Goal: Transaction & Acquisition: Purchase product/service

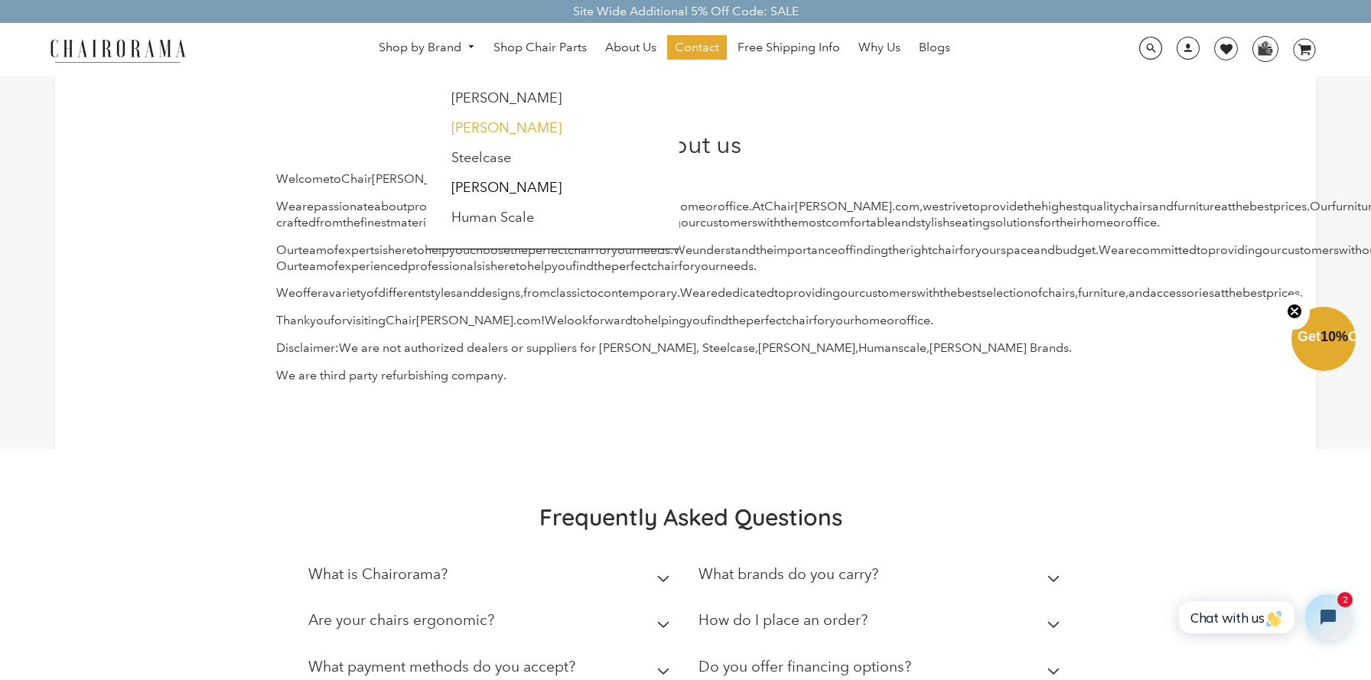
click at [483, 127] on link "[PERSON_NAME]" at bounding box center [506, 127] width 110 height 17
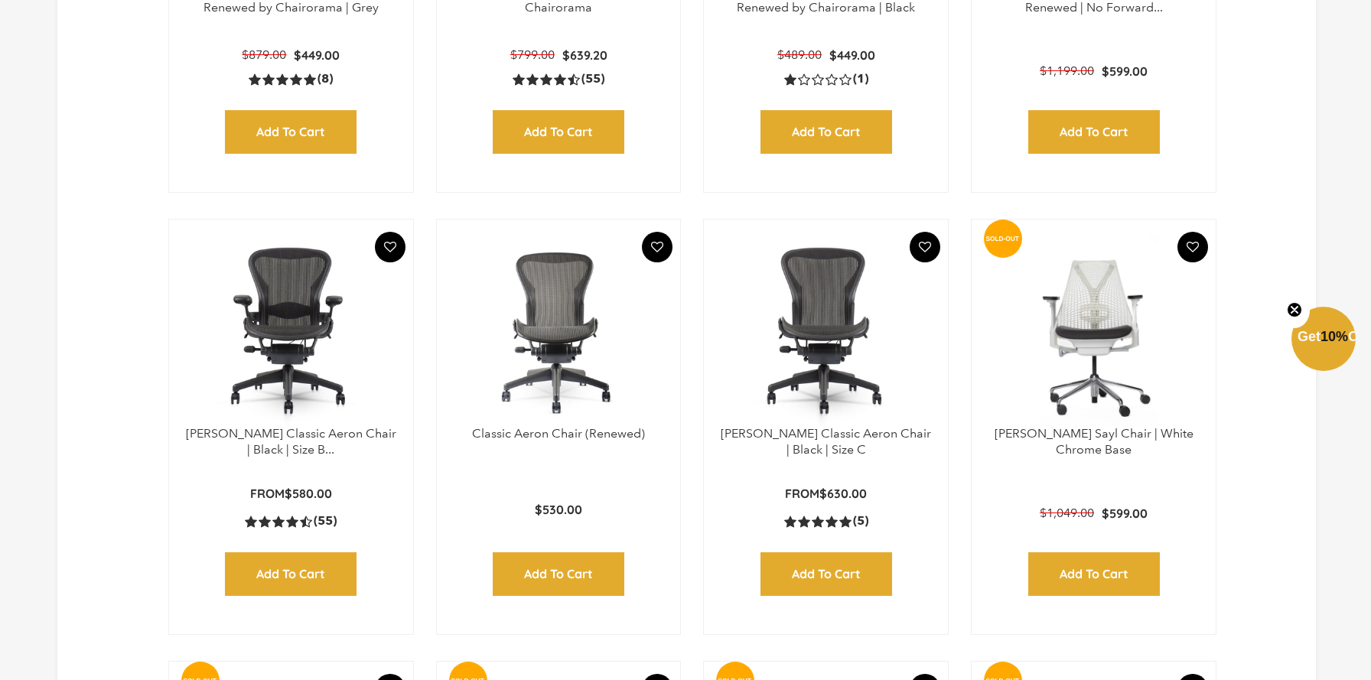
click at [263, 356] on img at bounding box center [290, 330] width 213 height 191
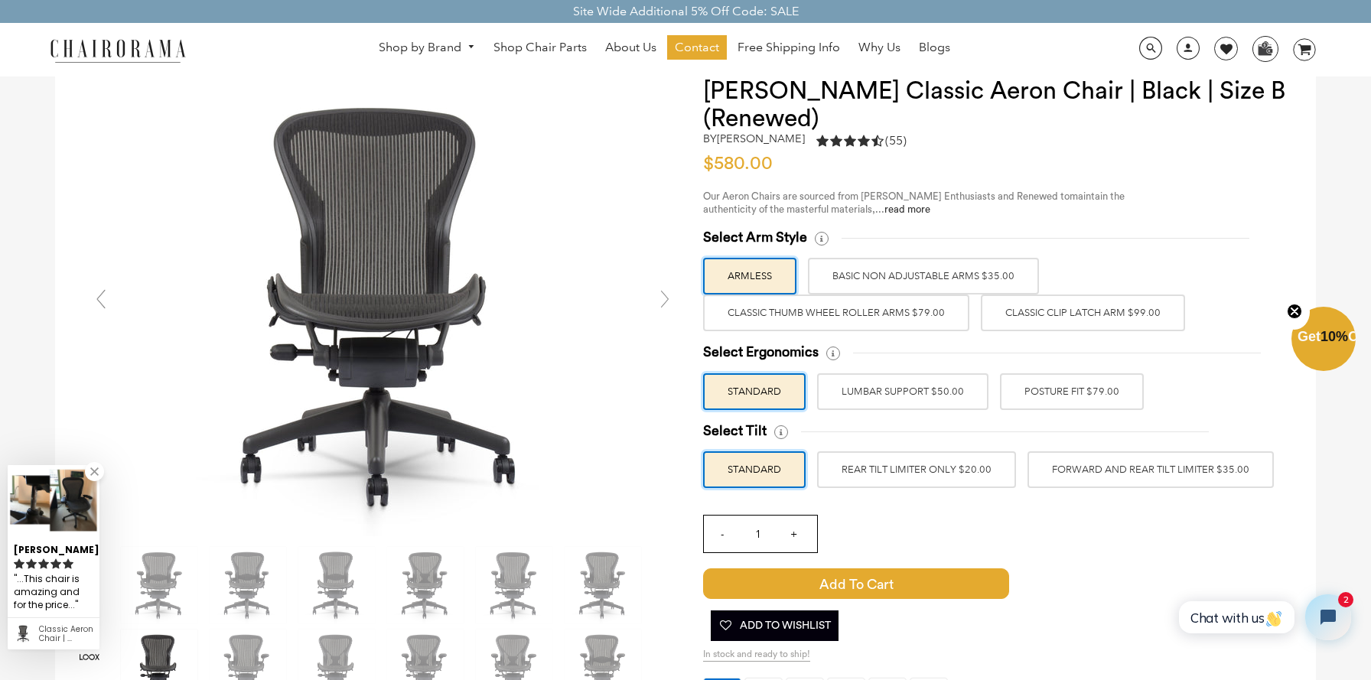
click at [894, 274] on label "BASIC NON ADJUSTABLE ARMS $35.00" at bounding box center [923, 276] width 231 height 37
click at [0, 0] on input "BASIC NON ADJUSTABLE ARMS $35.00" at bounding box center [0, 0] width 0 height 0
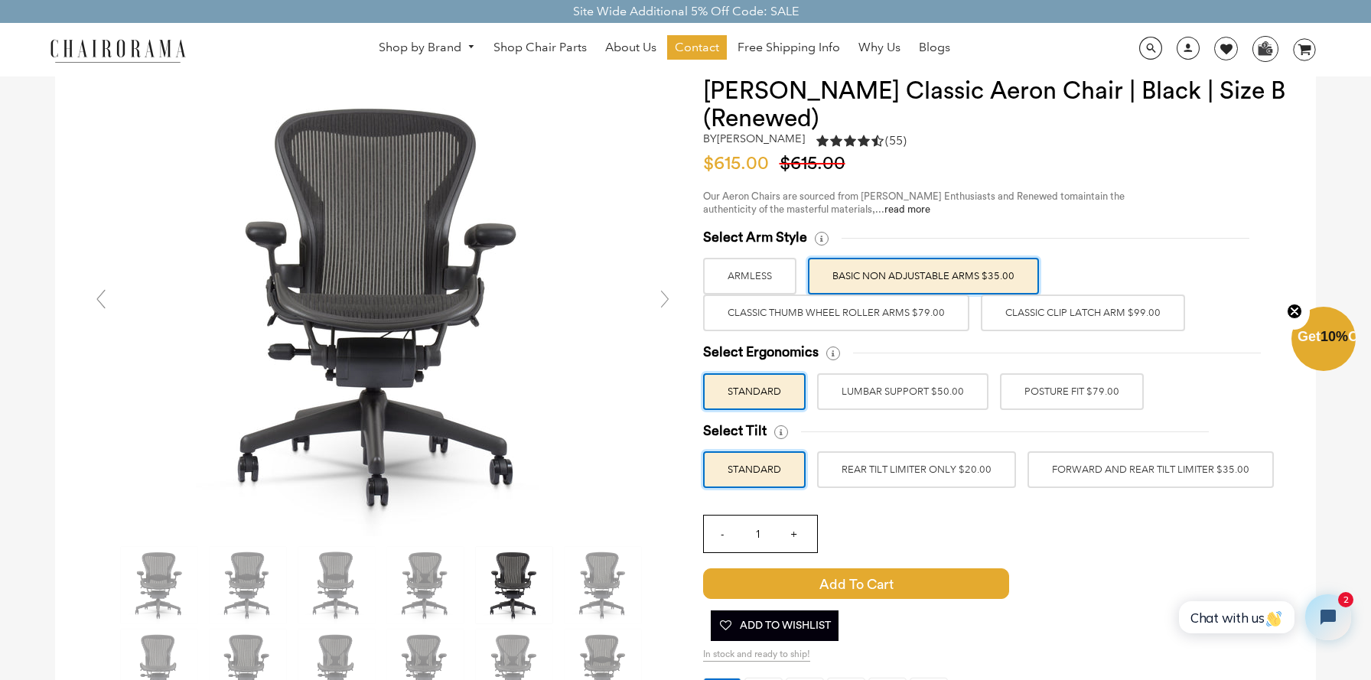
click at [848, 312] on label "Classic Thumb Wheel Roller Arms $79.00" at bounding box center [836, 313] width 266 height 37
click at [0, 0] on input "Classic Thumb Wheel Roller Arms $79.00" at bounding box center [0, 0] width 0 height 0
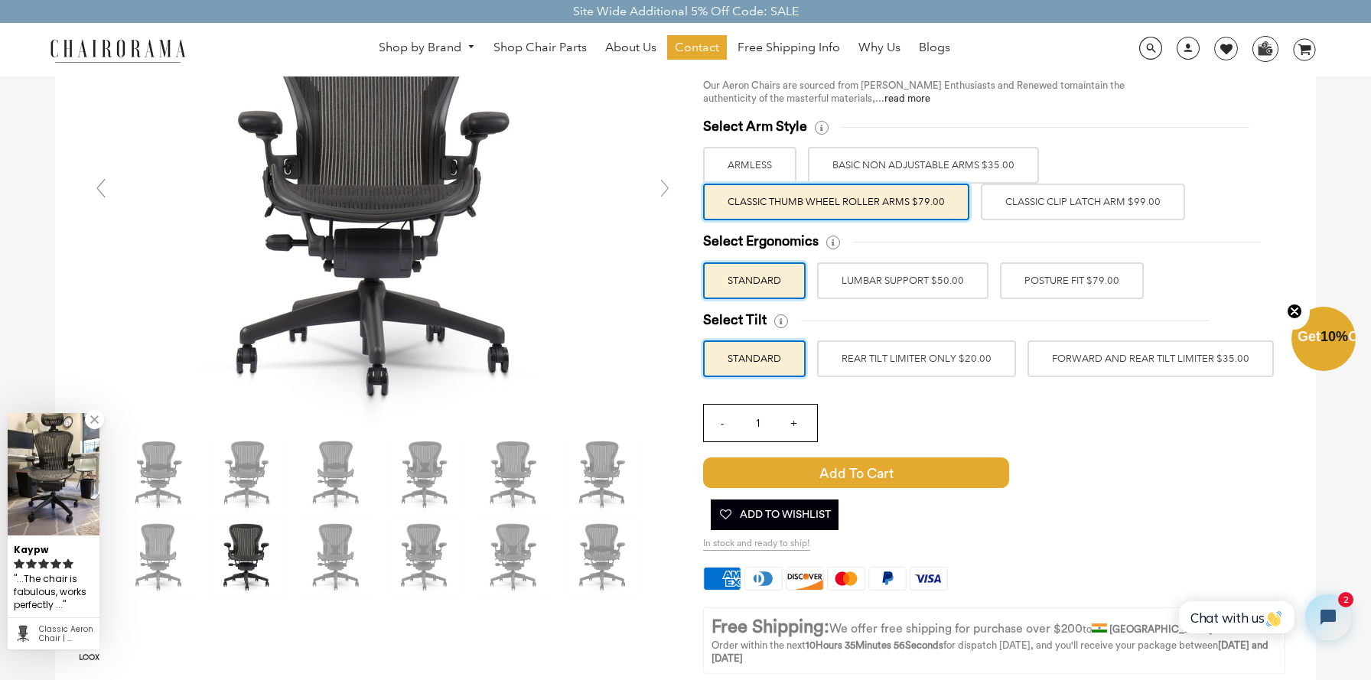
scroll to position [164, 0]
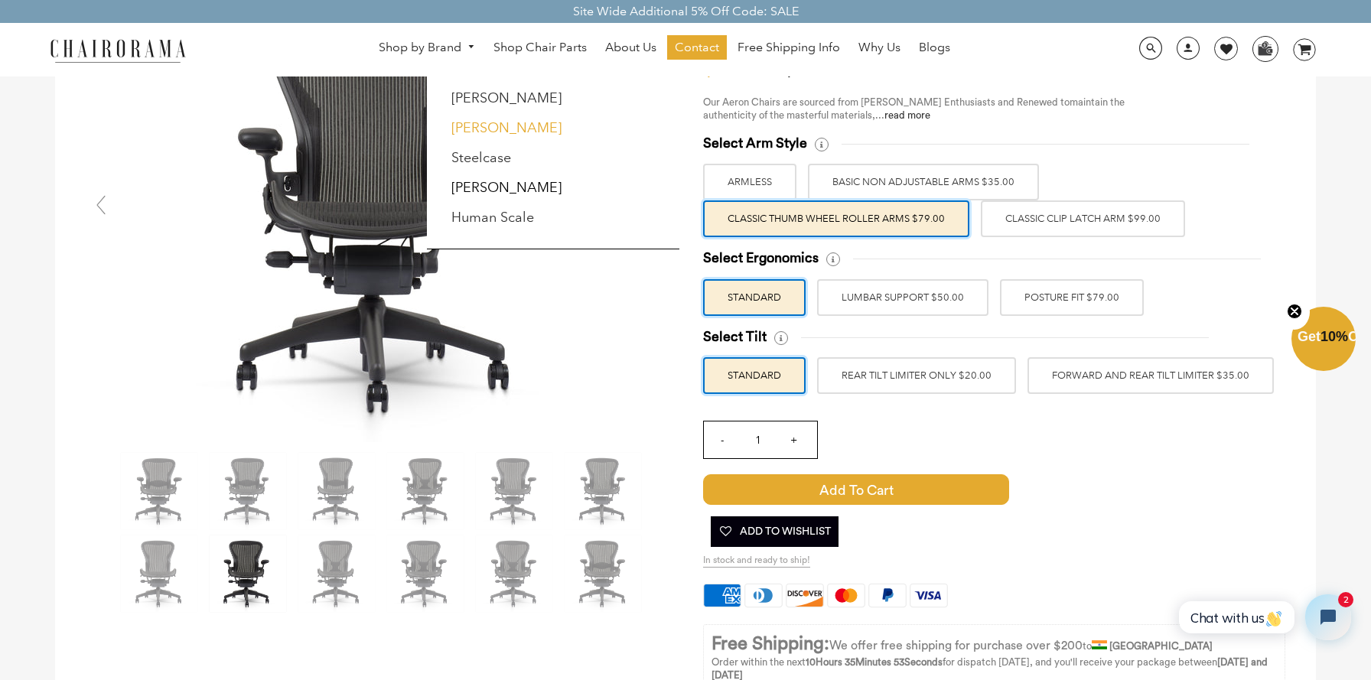
click at [490, 131] on link "[PERSON_NAME]" at bounding box center [506, 127] width 110 height 17
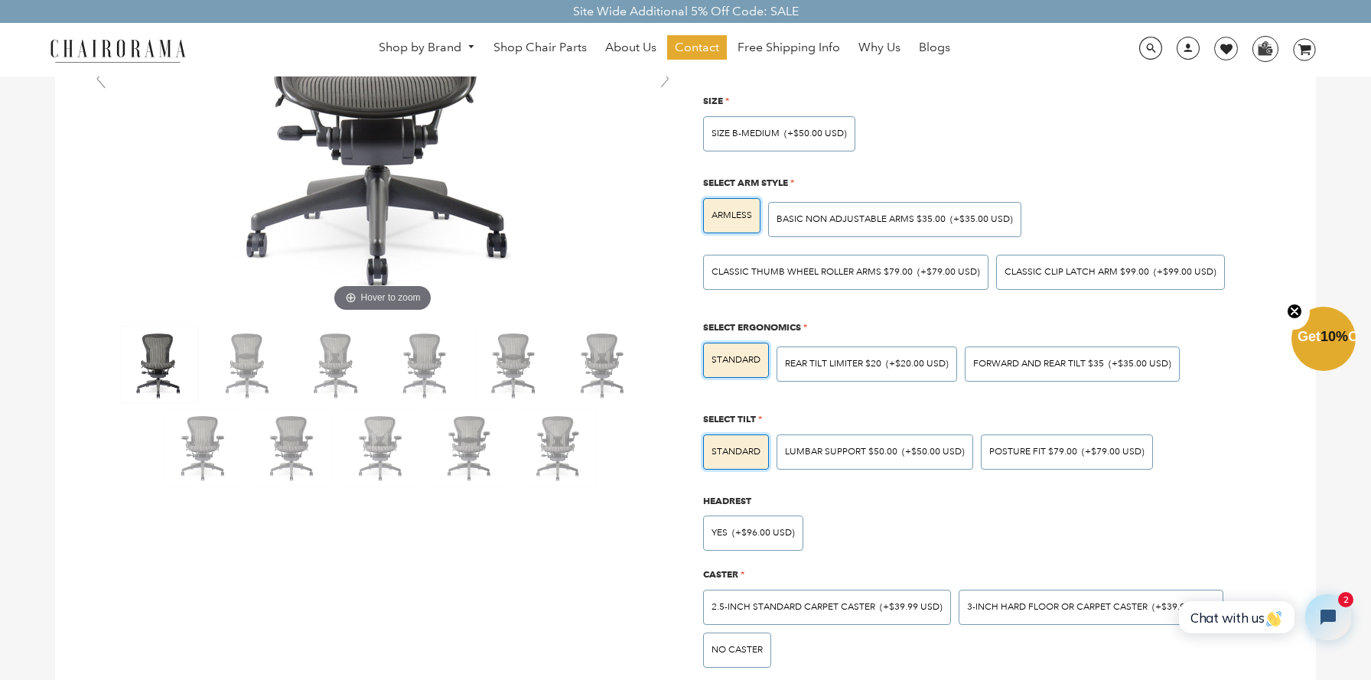
scroll to position [295, 0]
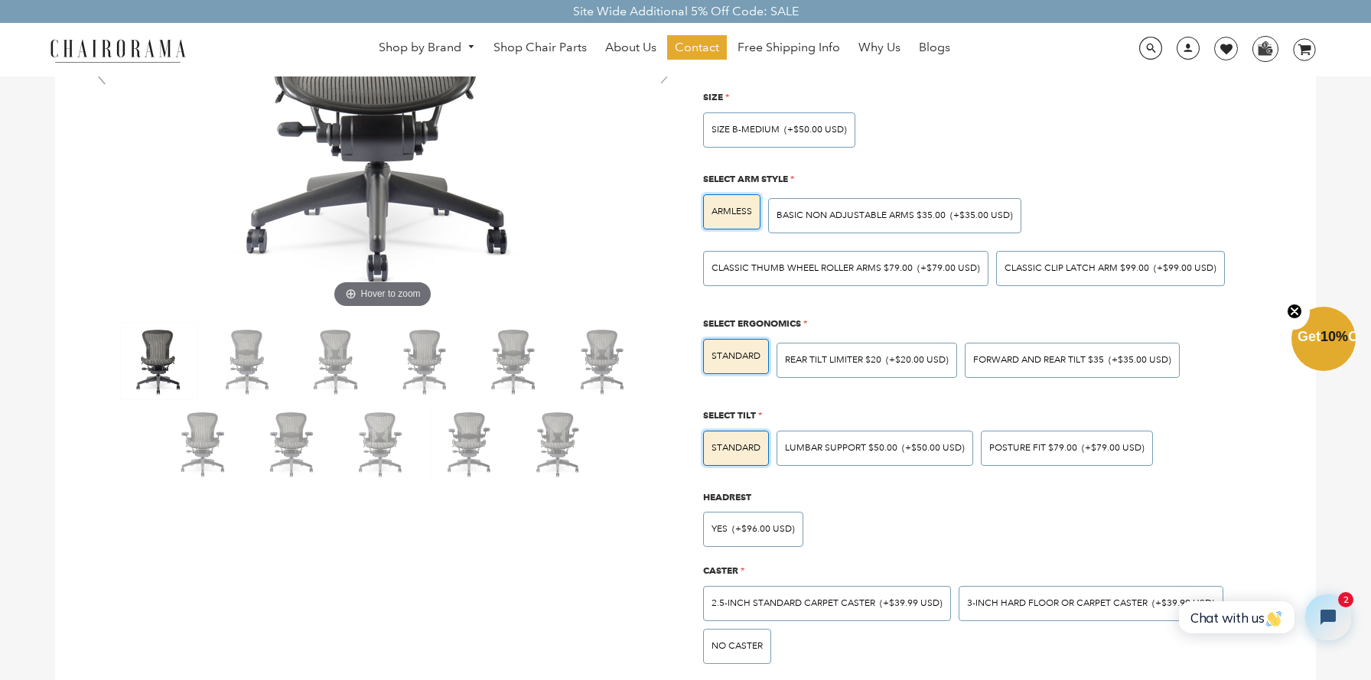
click at [1294, 308] on circle "Close teaser" at bounding box center [1295, 311] width 15 height 15
click at [1268, 347] on div "STANDARD Rear Tilt Limiter $20 (+$20.00 USD) Forward And Rear Tilt $35 (+$35.00…" at bounding box center [990, 357] width 591 height 53
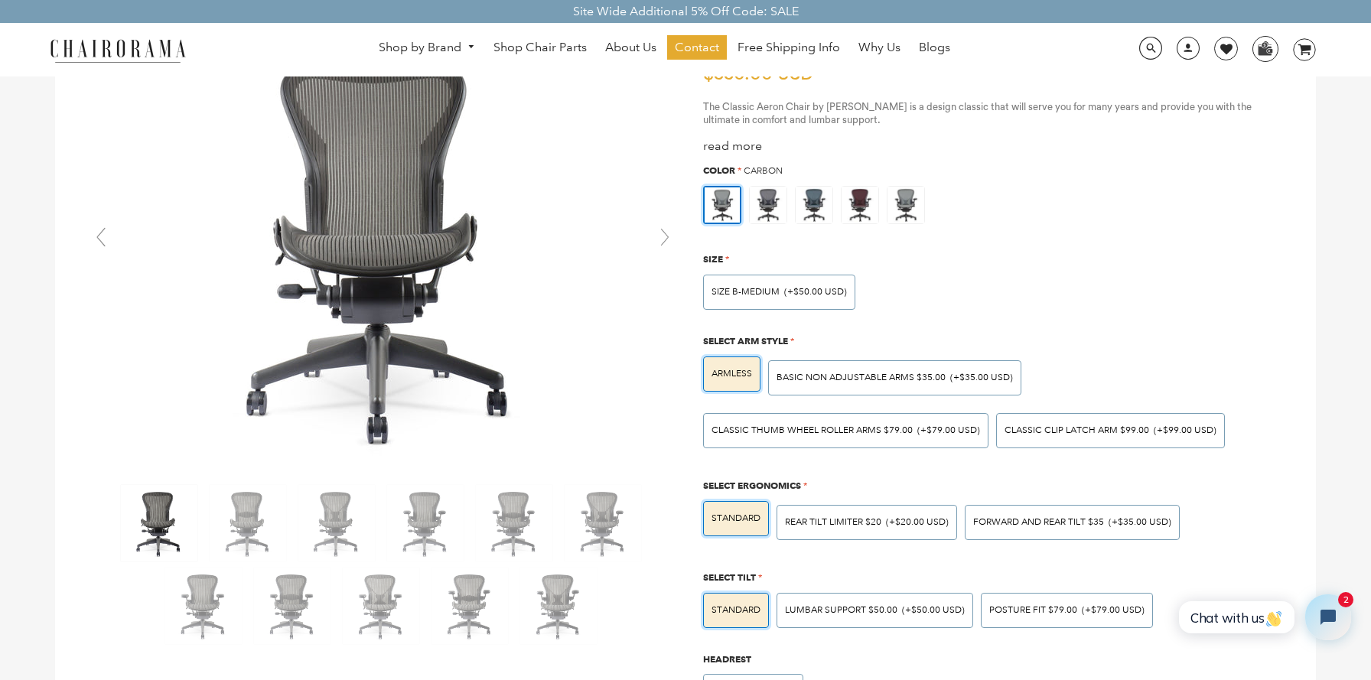
scroll to position [134, 0]
click at [1272, 283] on div "SIZE A-SMALL SIZE B-MEDIUM (+$50.00 USD) SIZE C-LARGE (+$100.00 USD)" at bounding box center [990, 286] width 591 height 43
